Goal: Check status: Check status

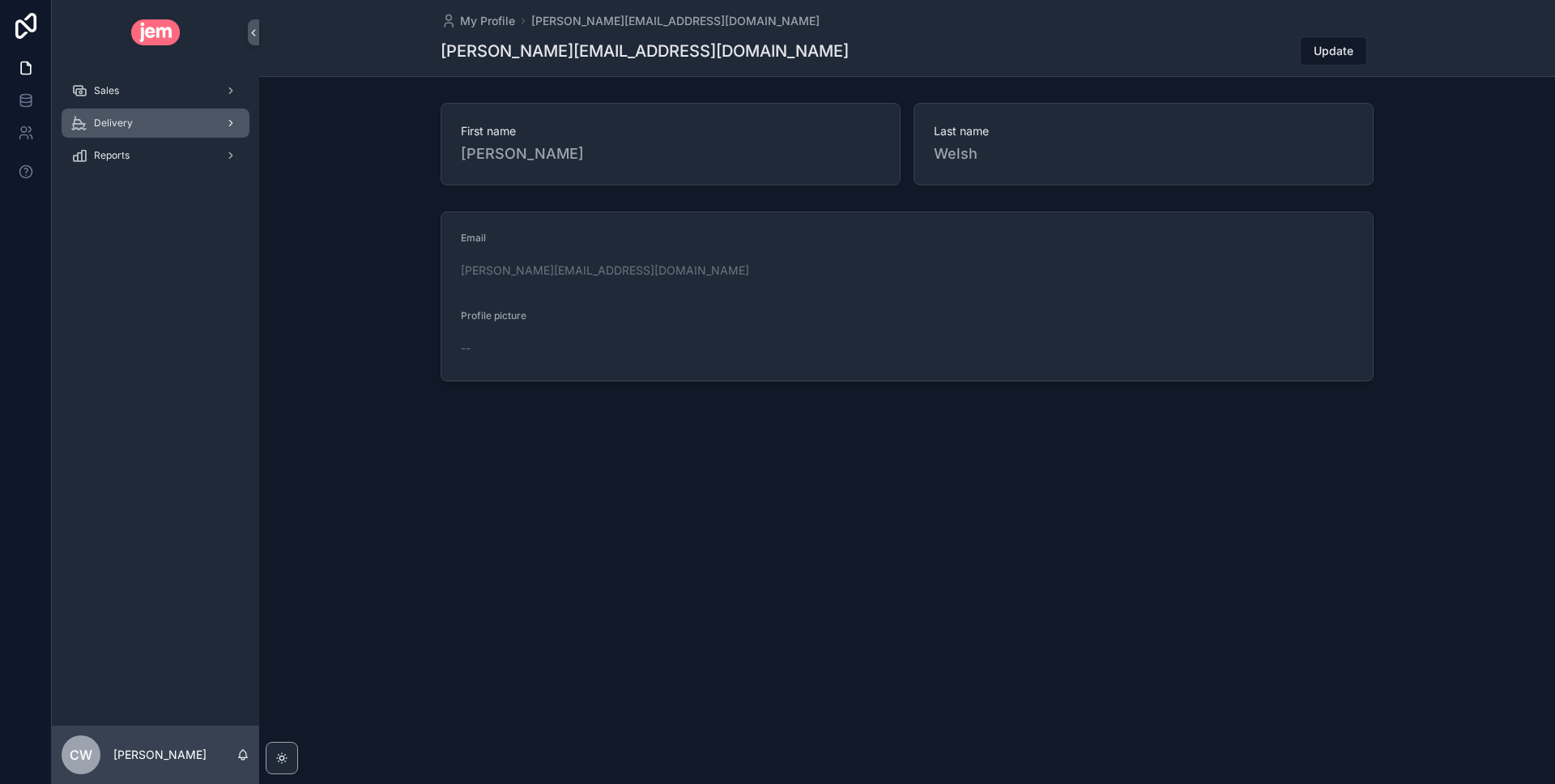
click at [137, 127] on div "Delivery" at bounding box center [156, 123] width 169 height 26
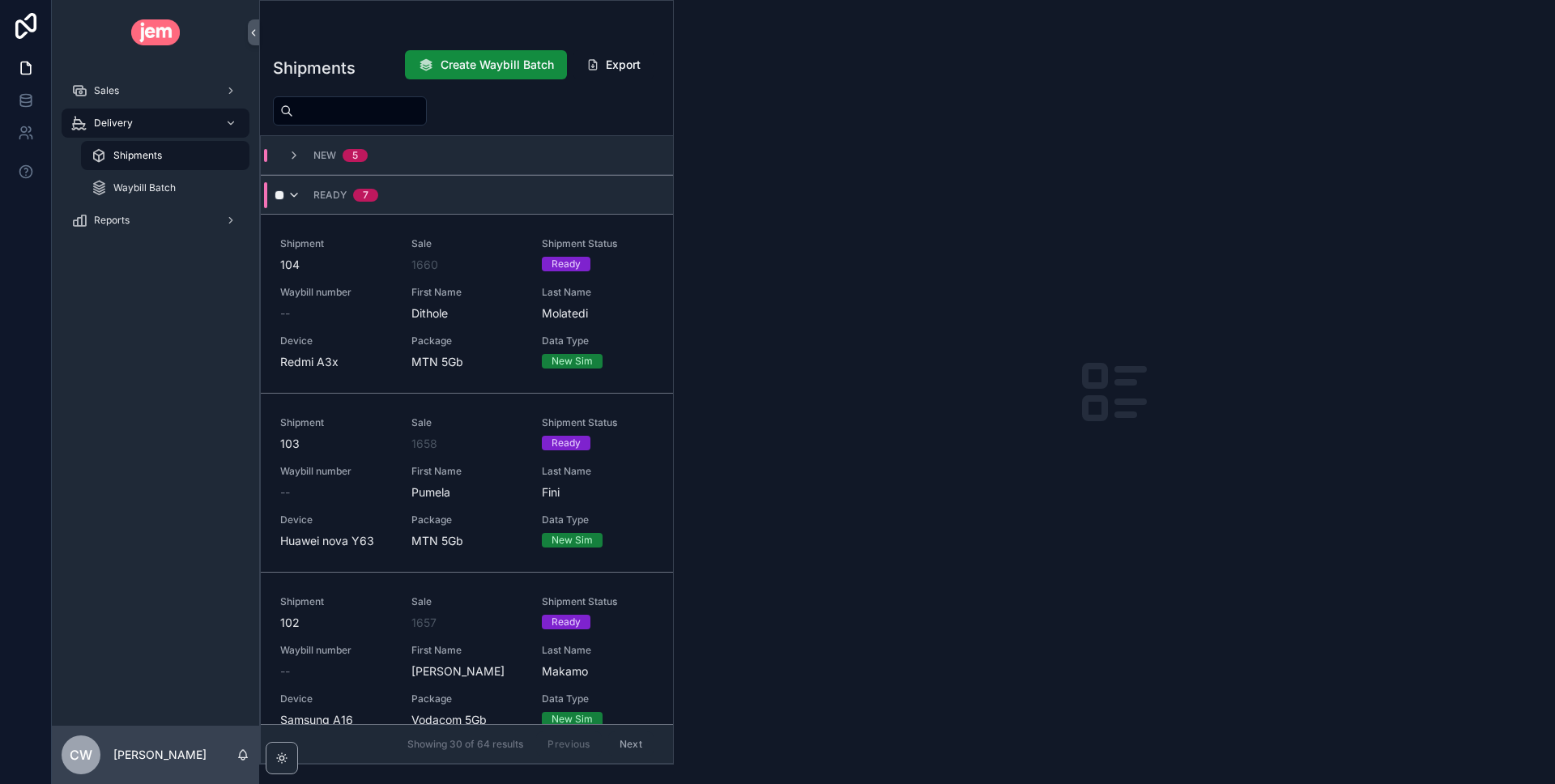
click at [294, 197] on icon "scrollable content" at bounding box center [293, 195] width 13 height 13
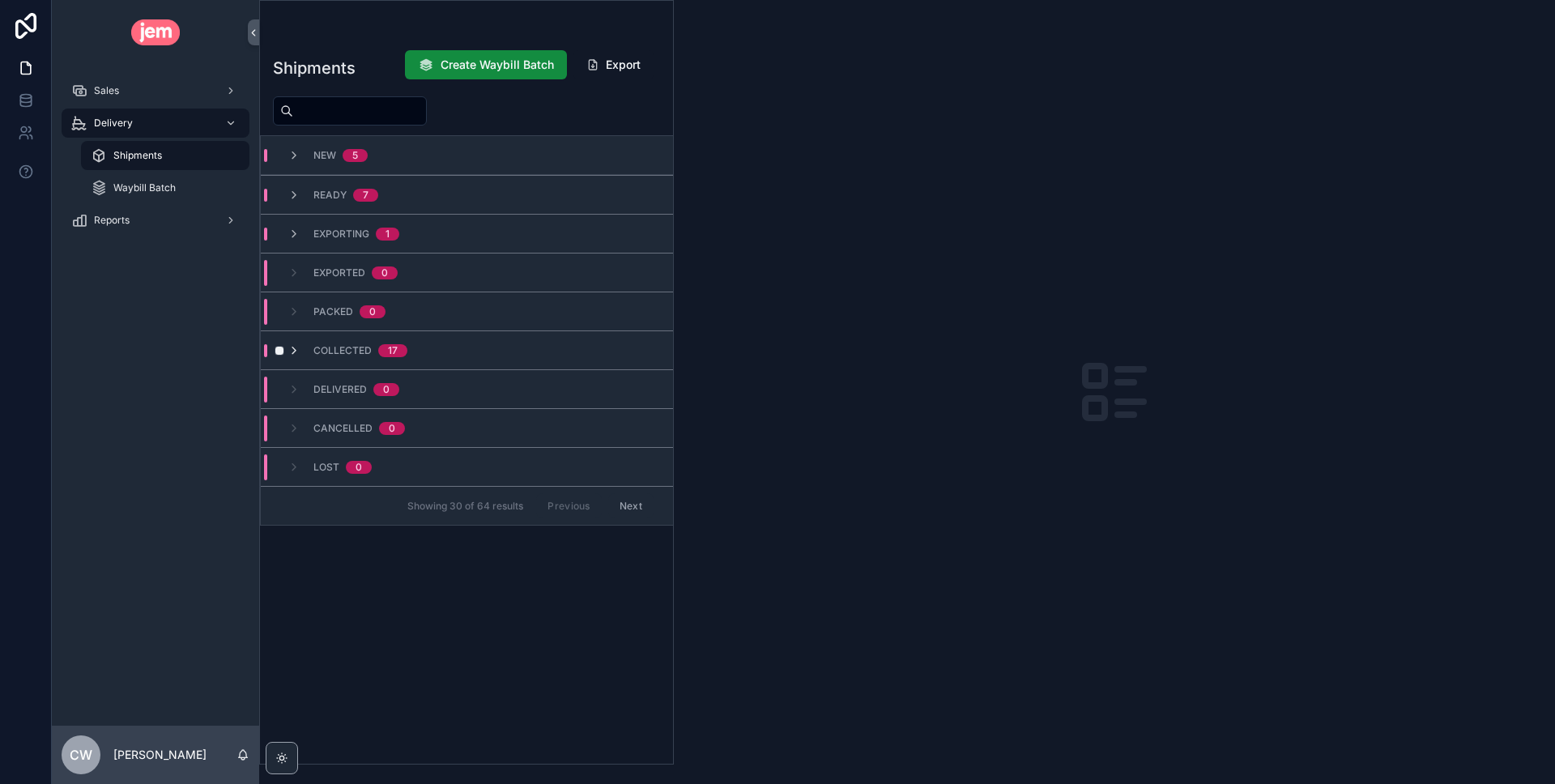
click at [299, 352] on icon "scrollable content" at bounding box center [293, 350] width 13 height 13
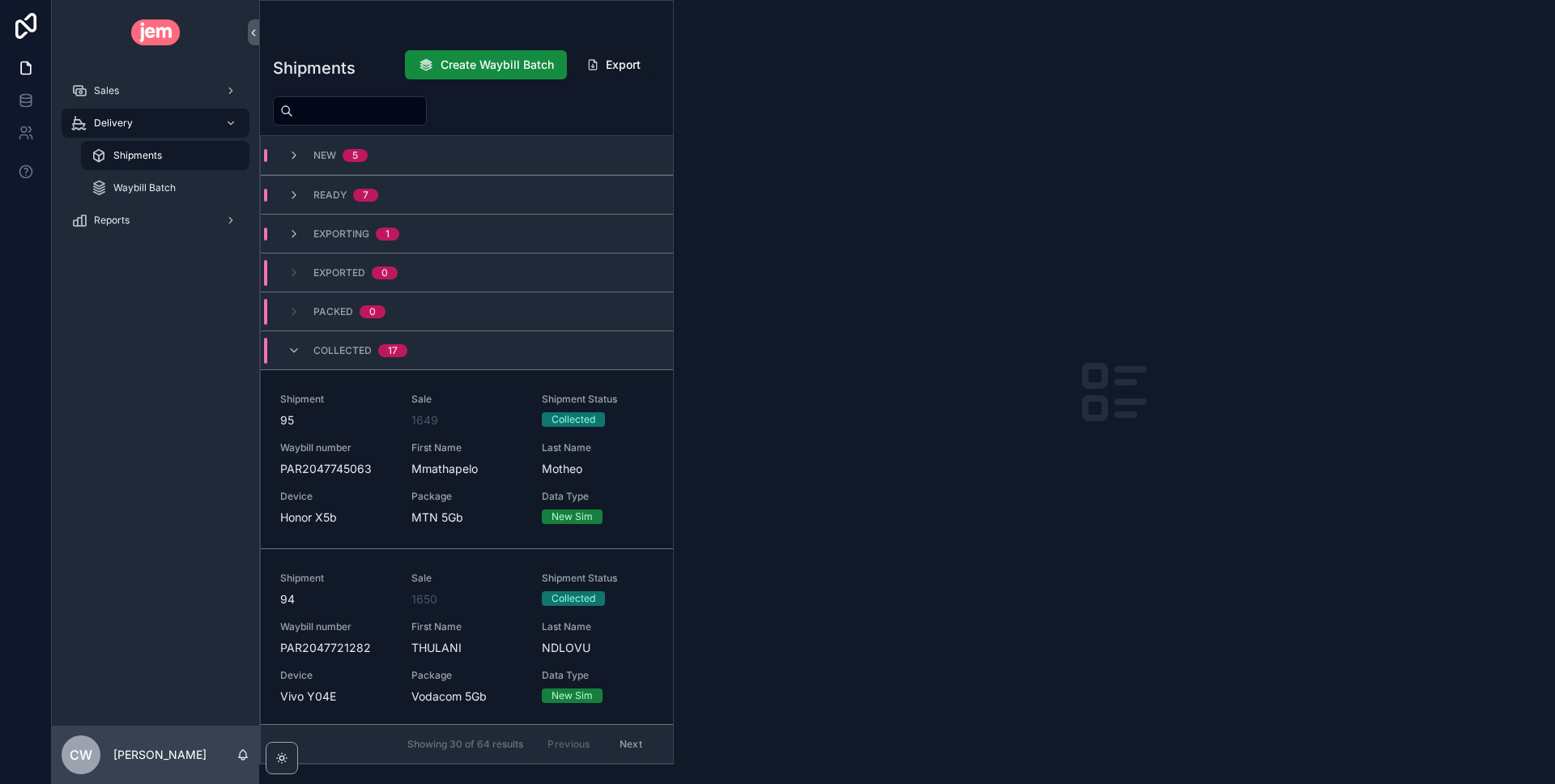
click at [335, 113] on input "scrollable content" at bounding box center [360, 110] width 133 height 23
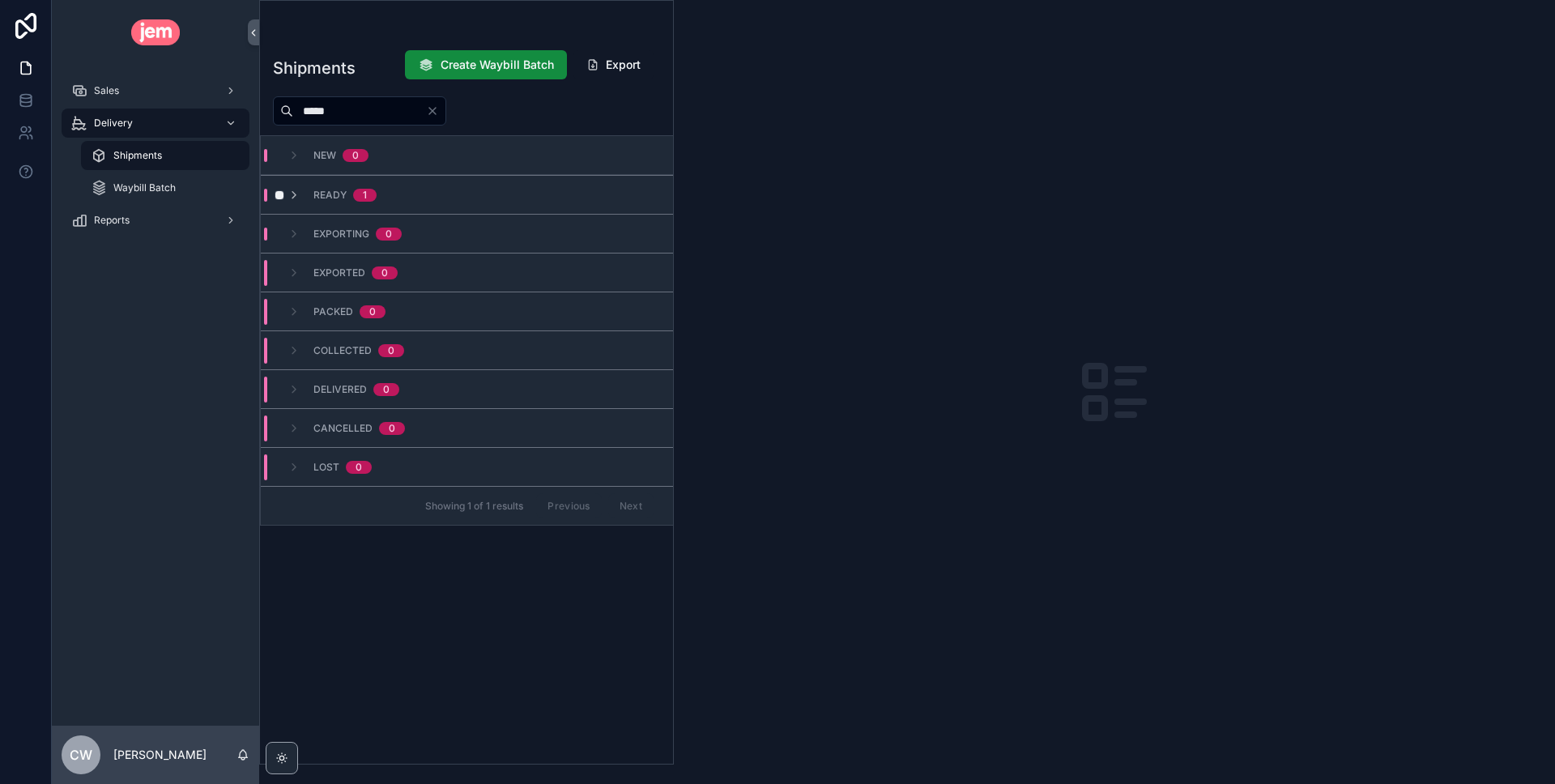
type input "*****"
click at [304, 192] on div "Ready 1" at bounding box center [332, 195] width 89 height 13
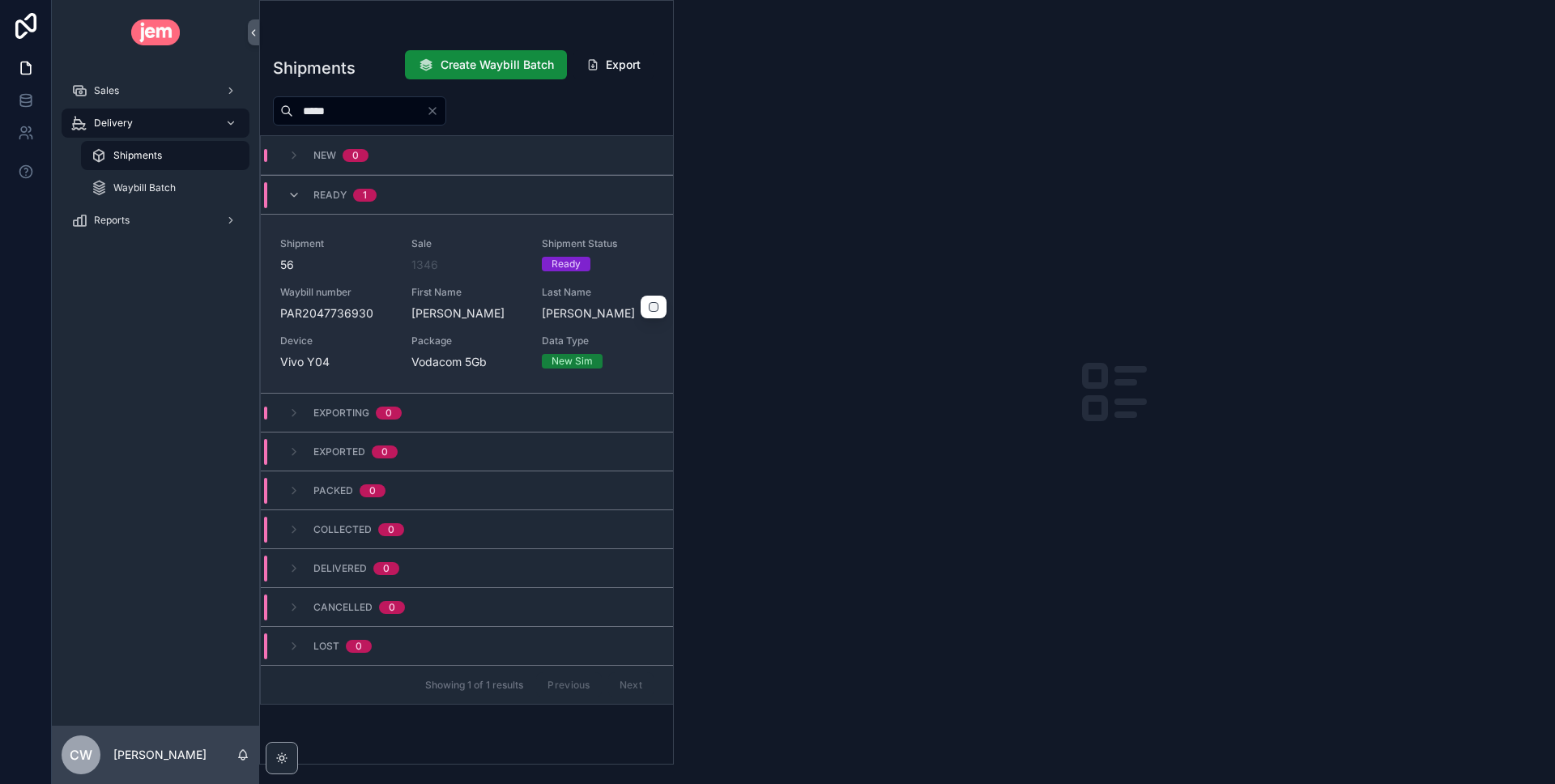
click at [477, 276] on div "Shipment 56 Sale 1346 Shipment Status Ready Waybill number PAR2047736930 First …" at bounding box center [466, 303] width 374 height 133
